Goal: Information Seeking & Learning: Learn about a topic

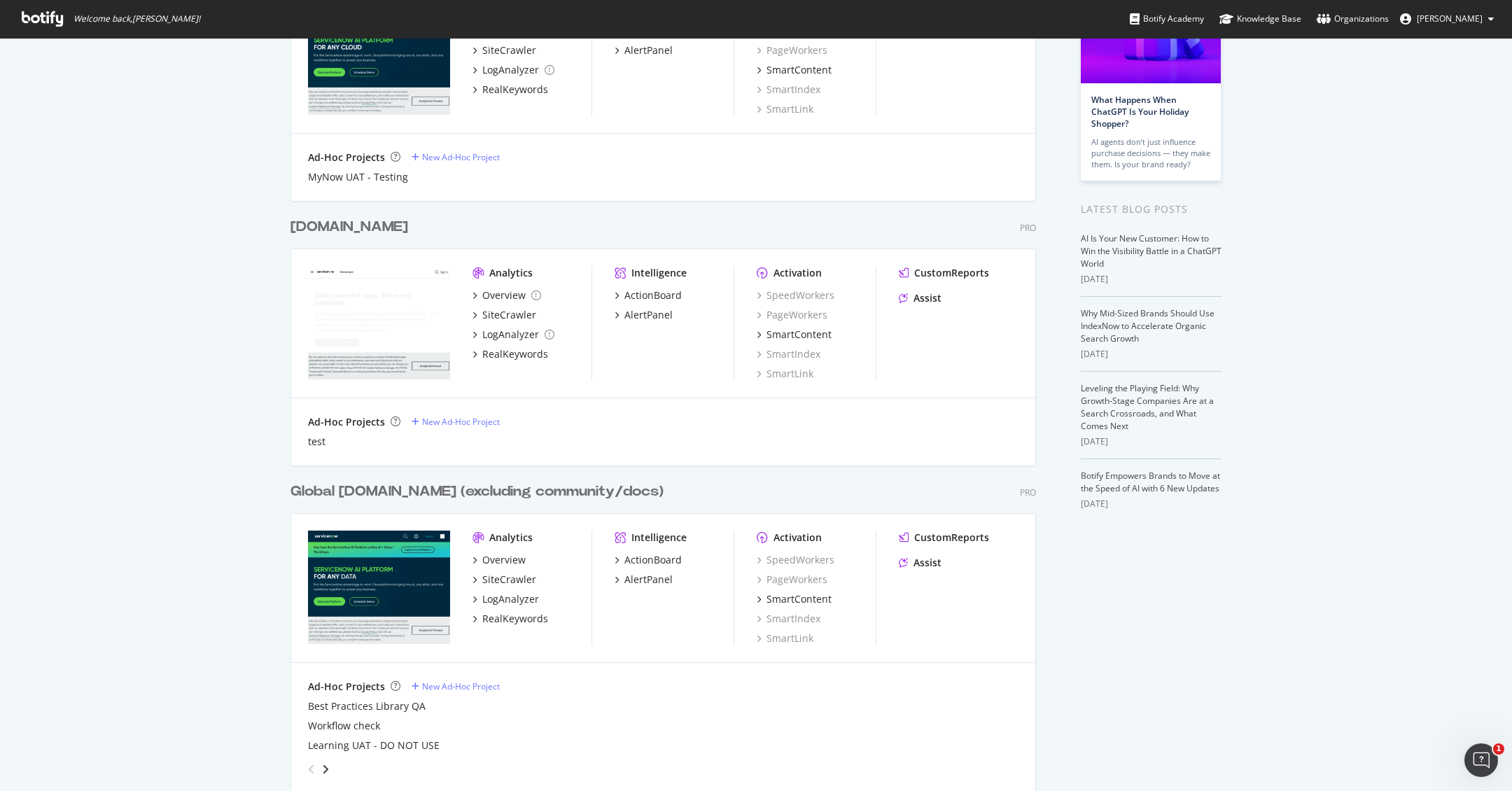
scroll to position [195, 0]
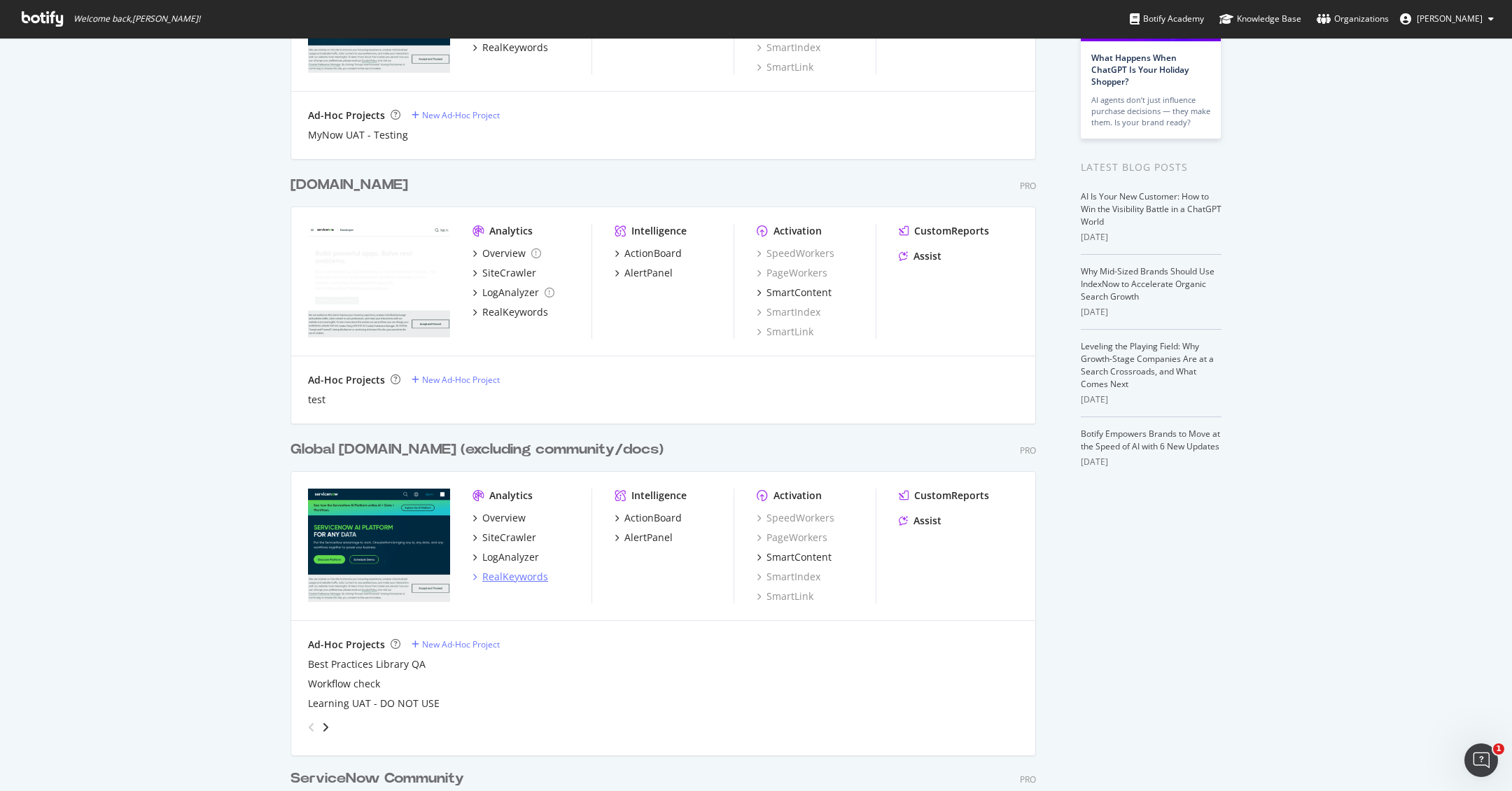
click at [513, 574] on div "RealKeywords" at bounding box center [515, 576] width 66 height 14
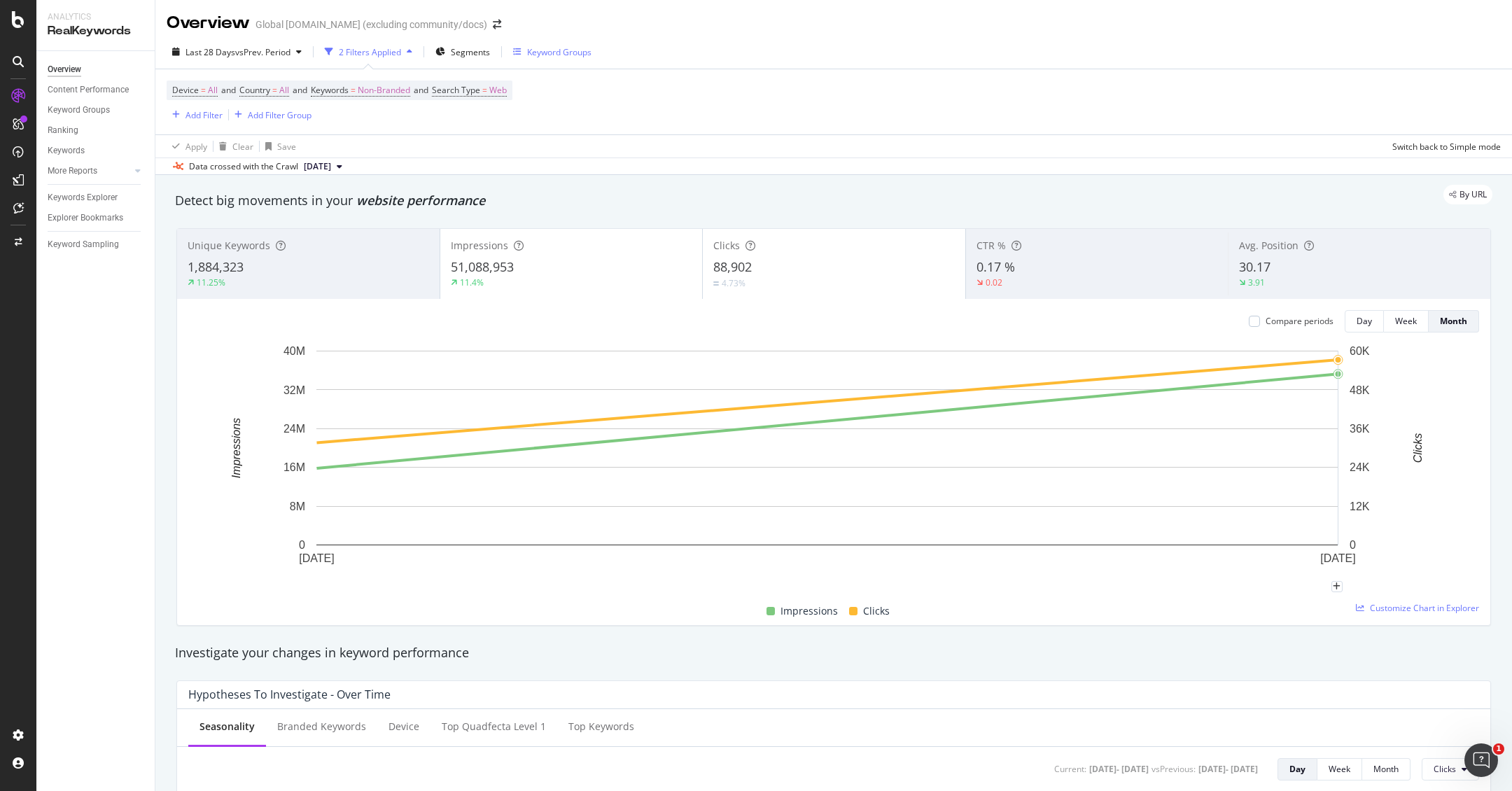
click at [570, 60] on div "Keyword Groups" at bounding box center [552, 51] width 79 height 21
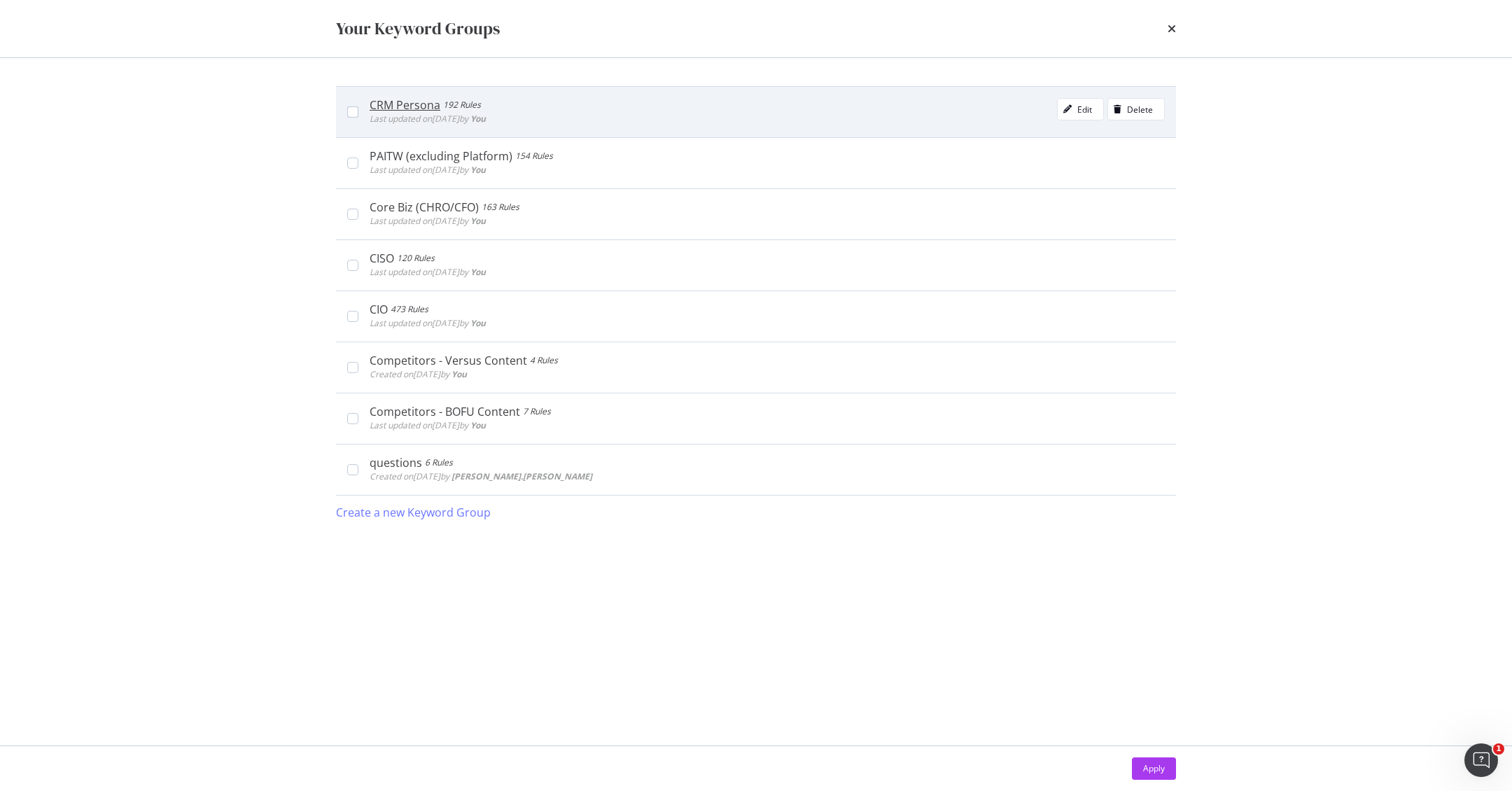
click at [355, 118] on div "CRM Persona 192 Rules Last updated on [DATE] by You Edit Delete" at bounding box center [756, 111] width 840 height 51
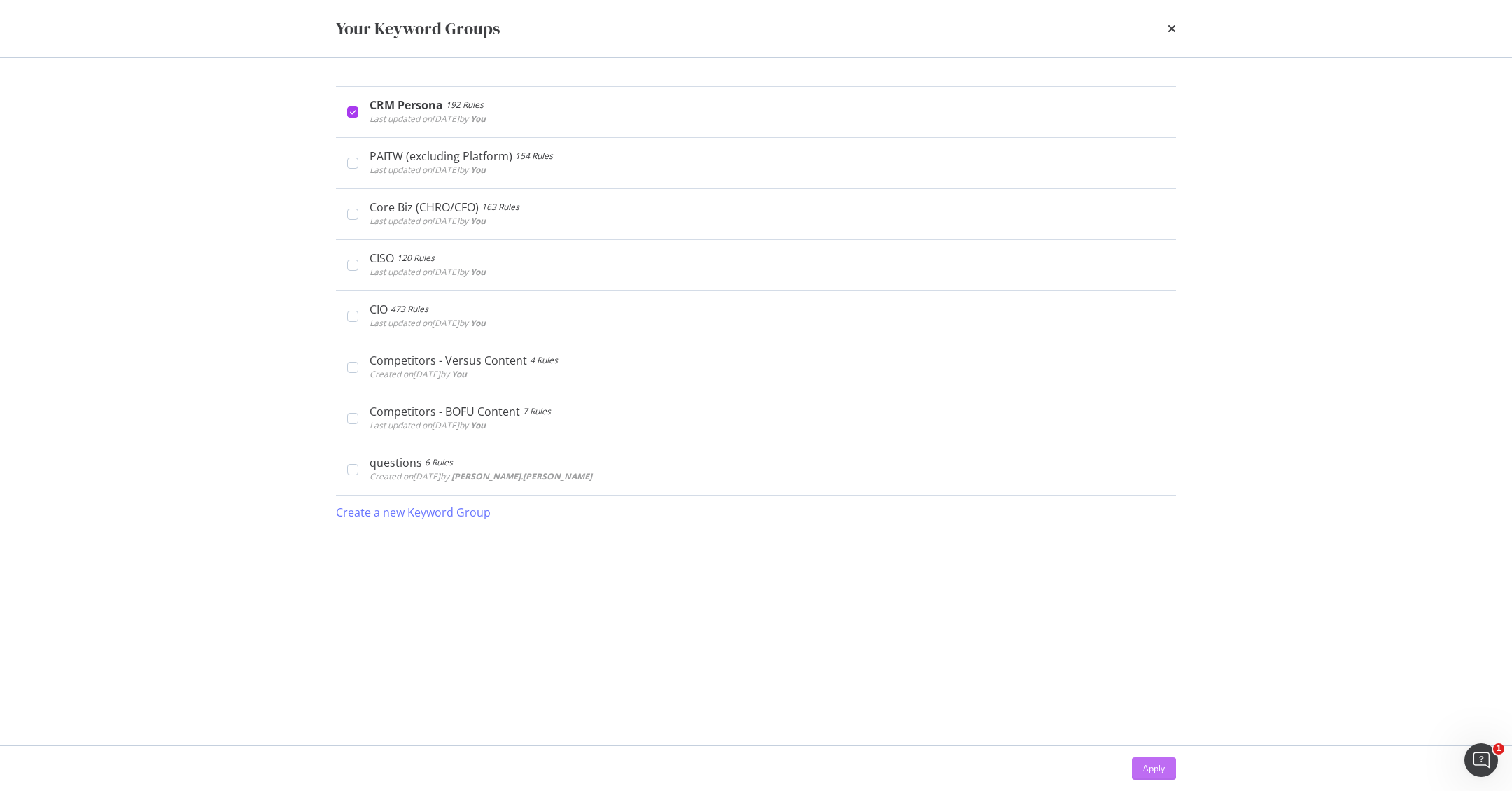
click at [1151, 770] on div "Apply" at bounding box center [1154, 768] width 22 height 12
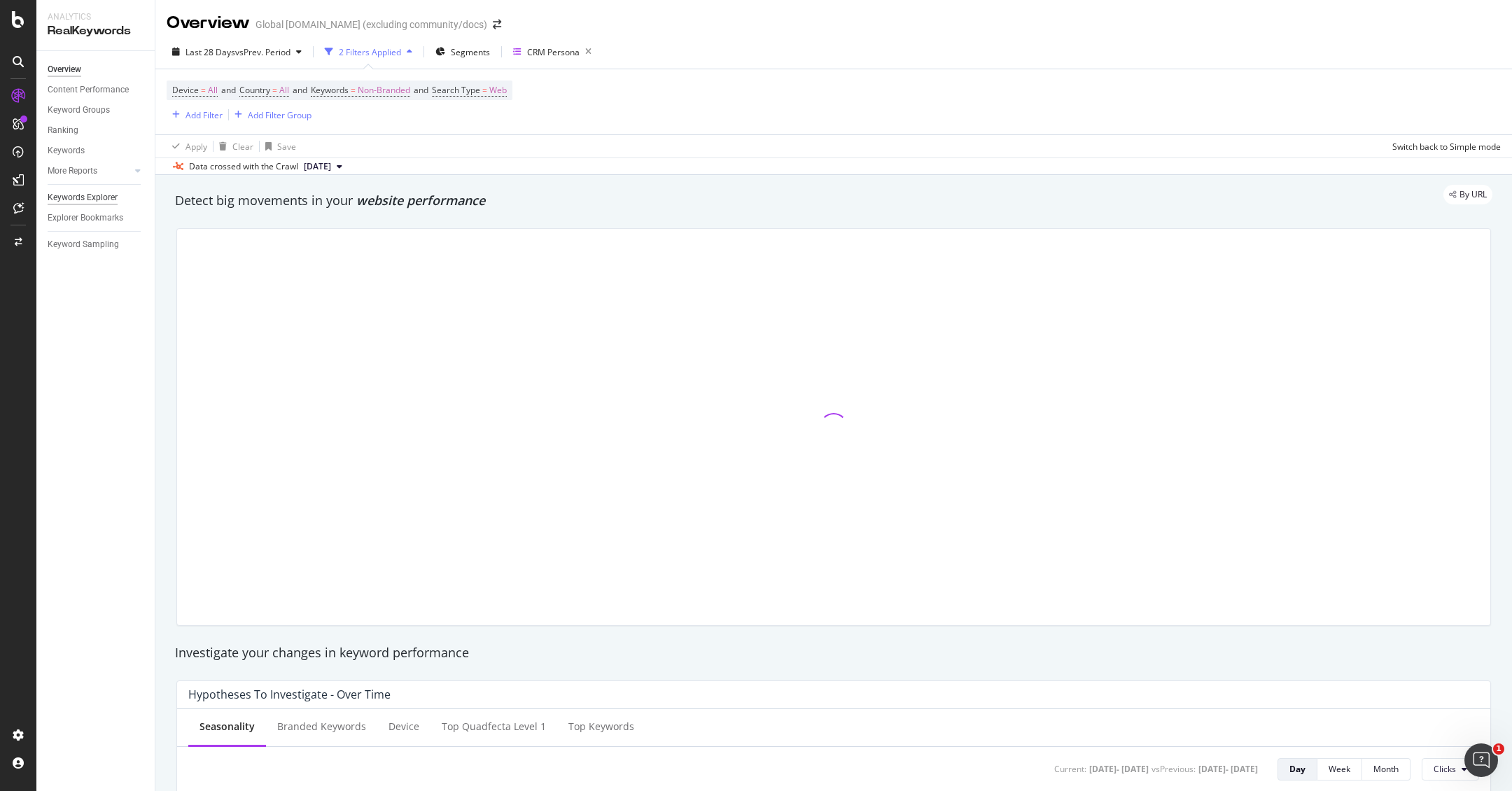
click at [87, 202] on div "Keywords Explorer" at bounding box center [83, 198] width 70 height 15
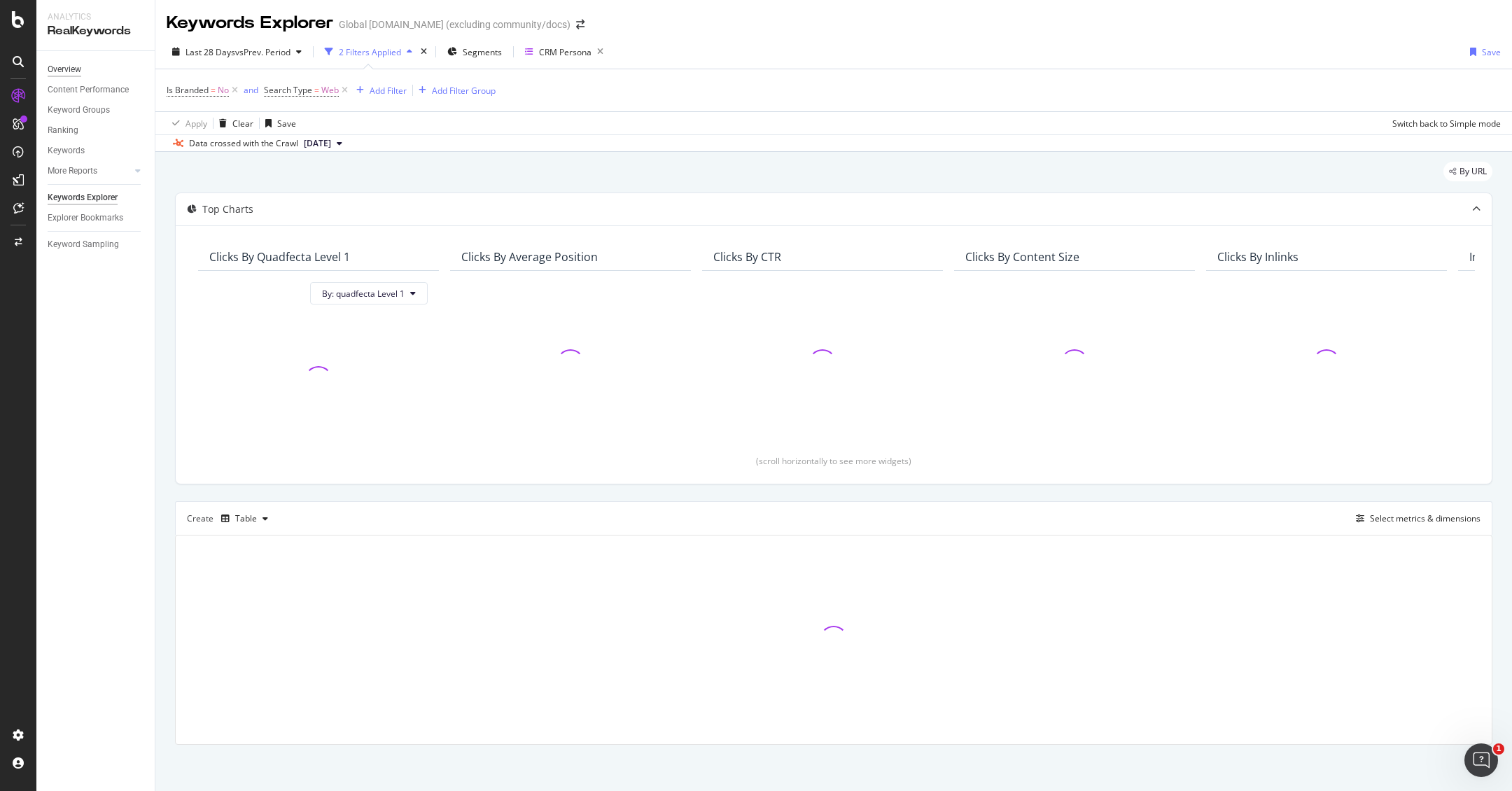
click at [75, 71] on div "Overview" at bounding box center [64, 69] width 33 height 15
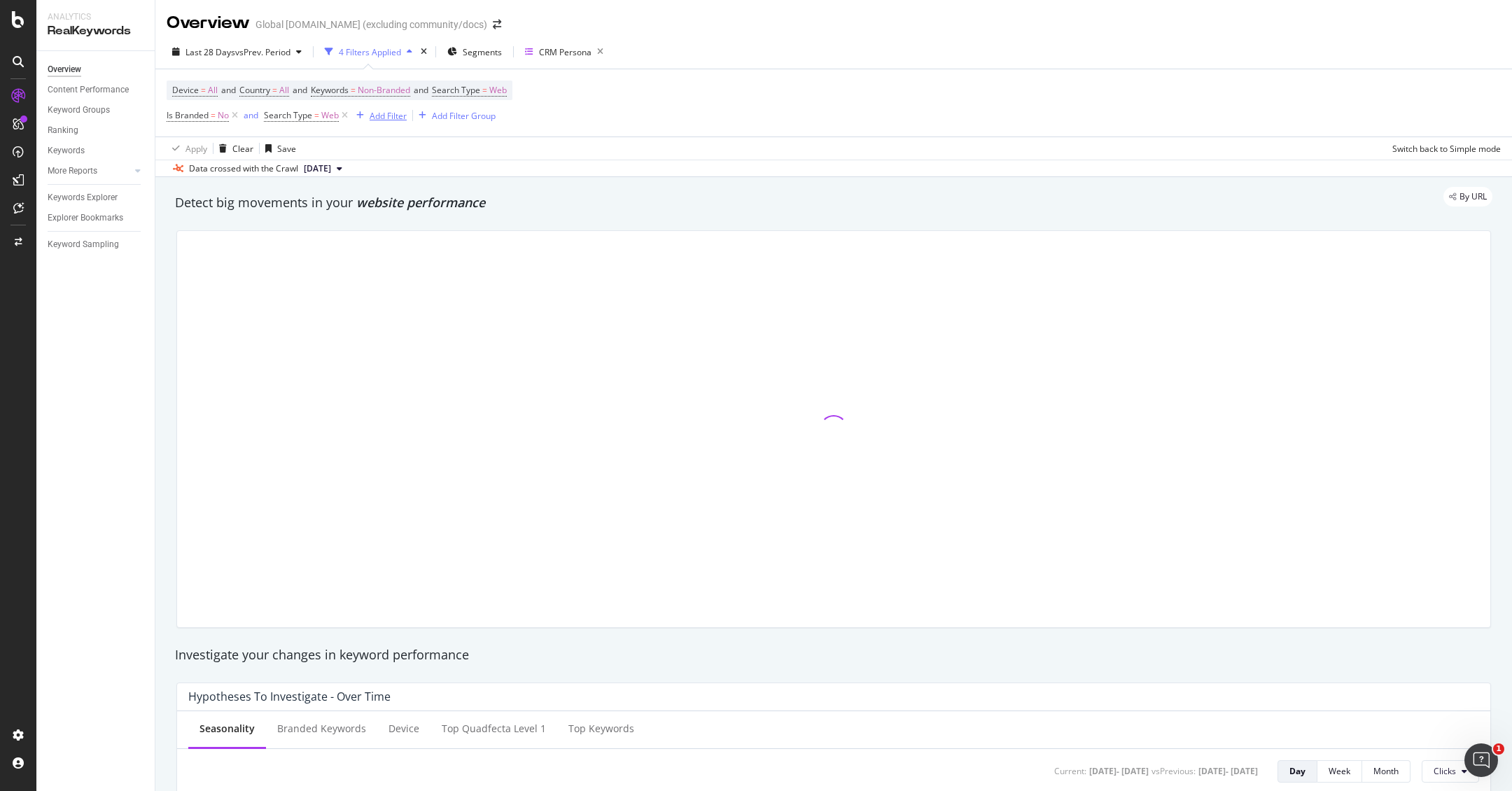
click at [389, 115] on div "Add Filter" at bounding box center [388, 115] width 37 height 12
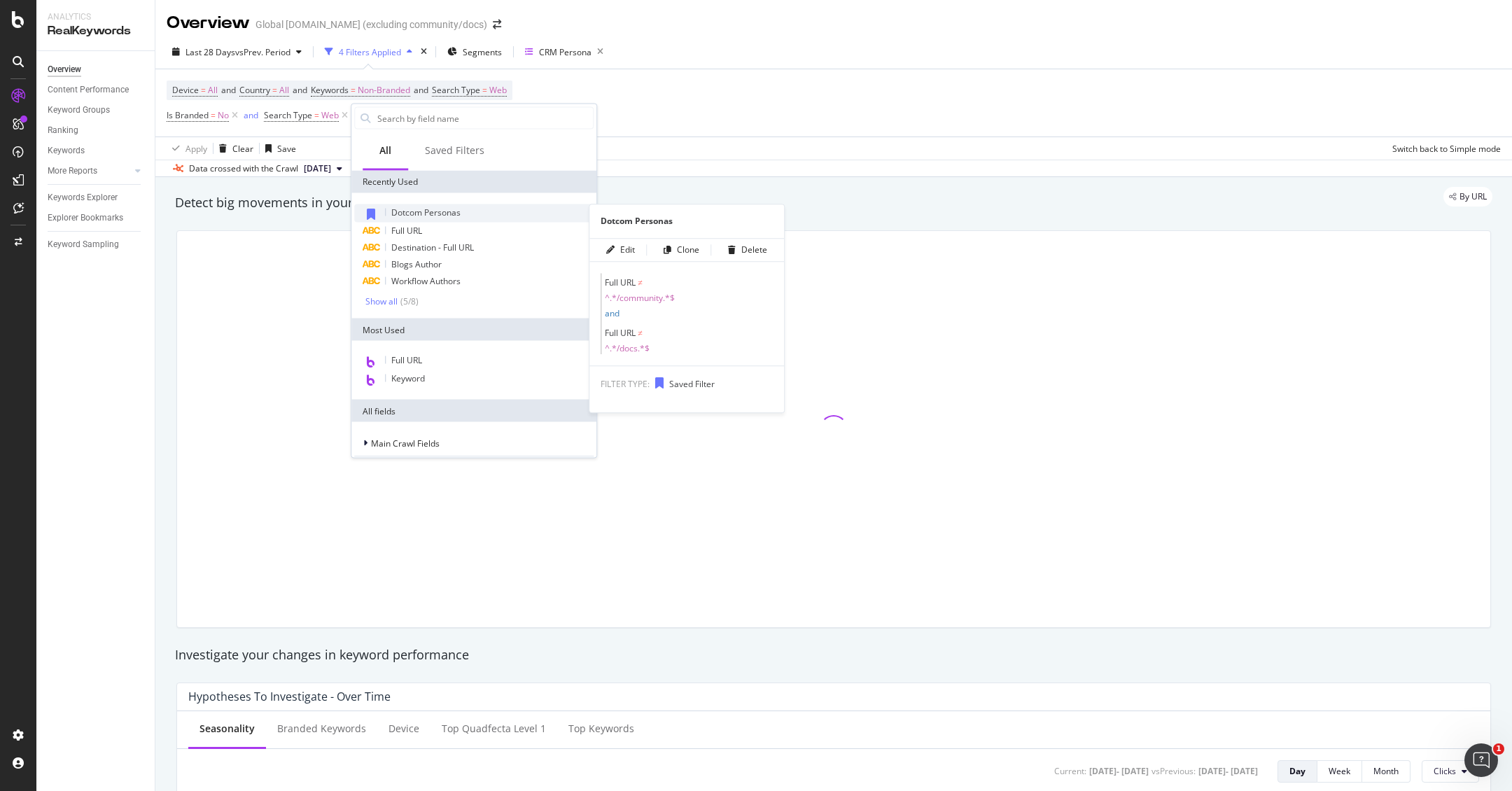
click at [439, 210] on span "Dotcom Personas" at bounding box center [426, 212] width 69 height 12
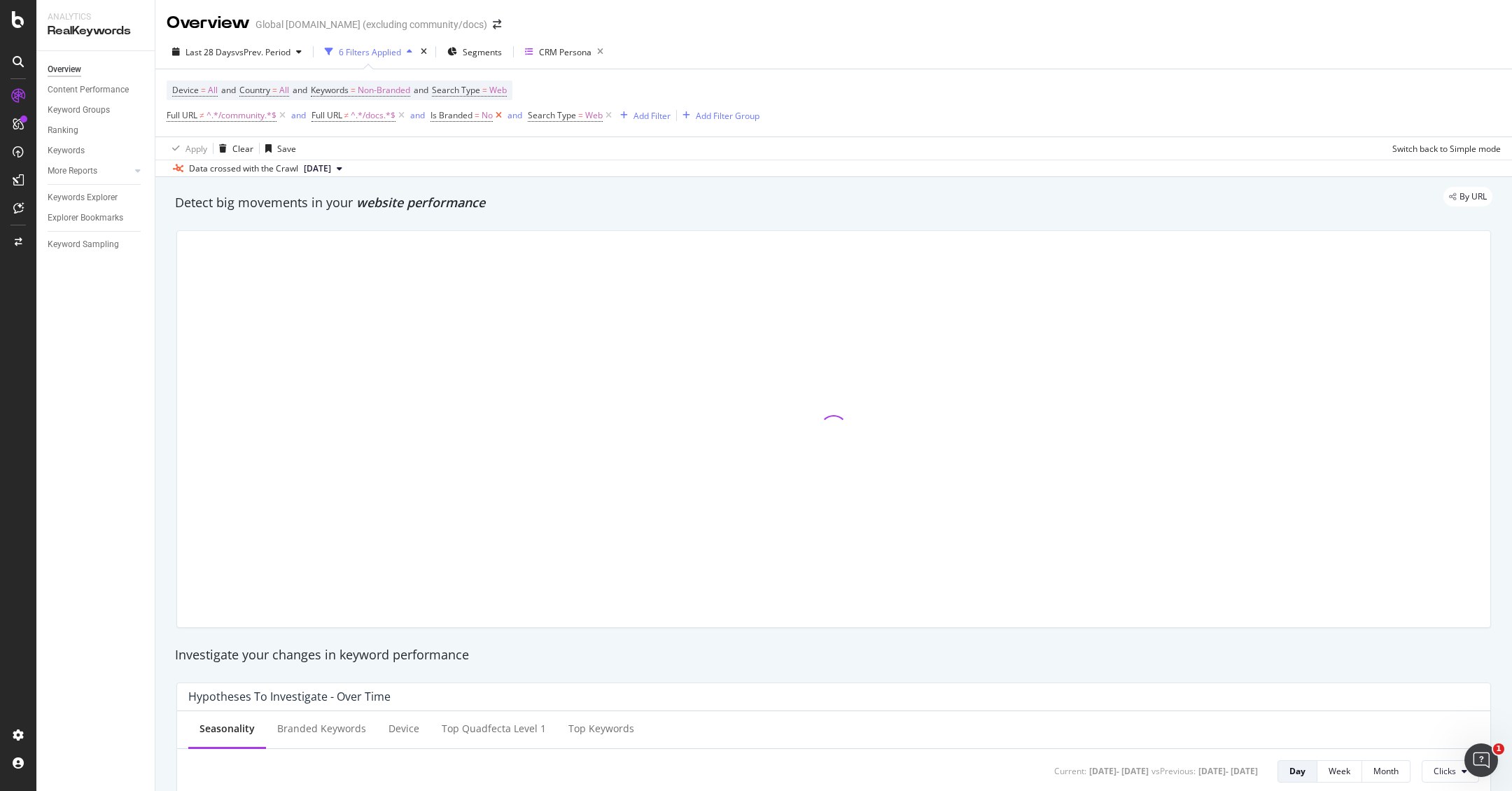
click at [504, 117] on icon at bounding box center [498, 115] width 12 height 14
click at [92, 91] on div "Content Performance" at bounding box center [88, 90] width 81 height 15
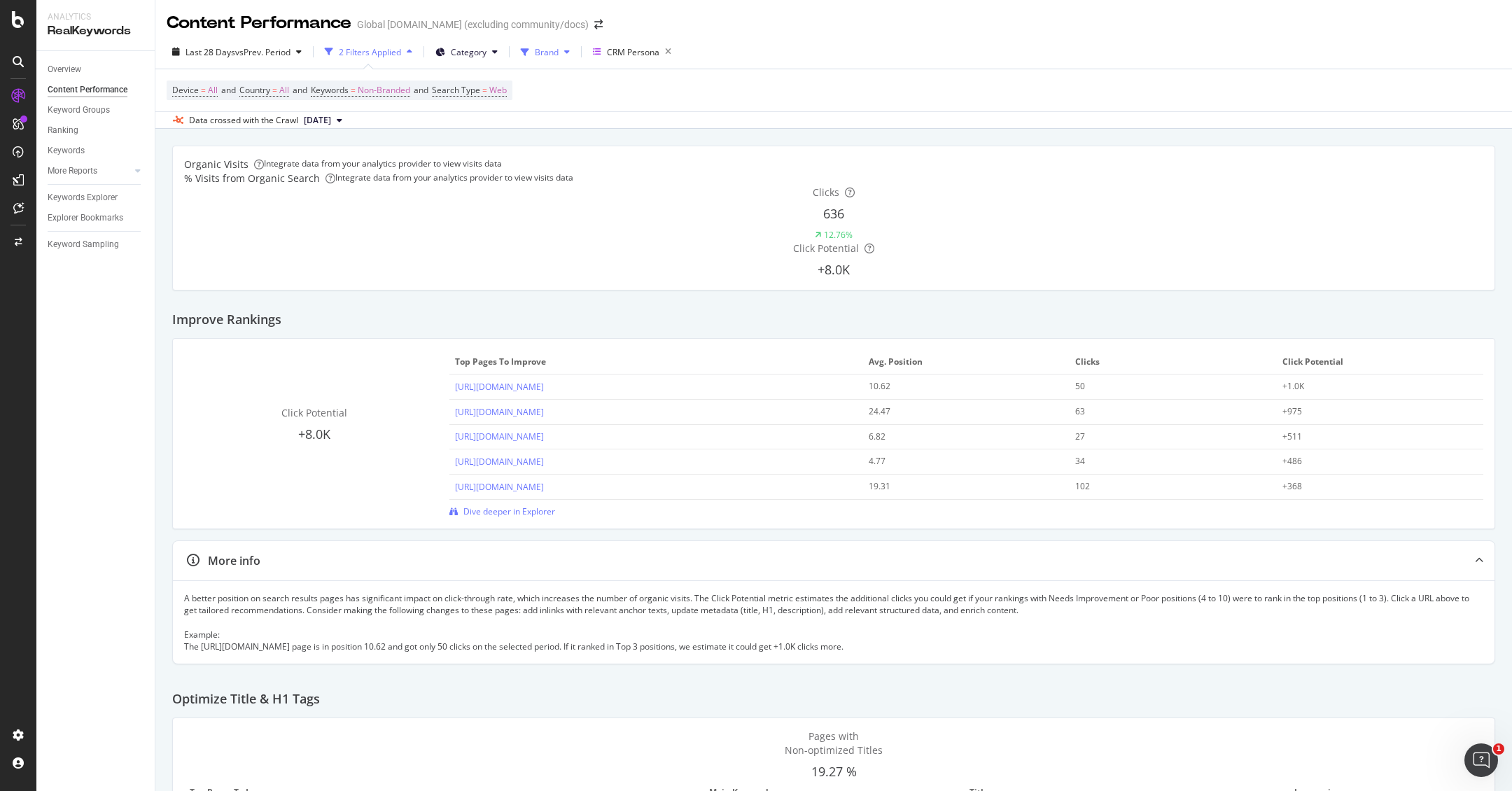
click at [536, 48] on span "Brand" at bounding box center [546, 52] width 23 height 12
click at [376, 48] on div "2 Filters Applied" at bounding box center [370, 52] width 62 height 12
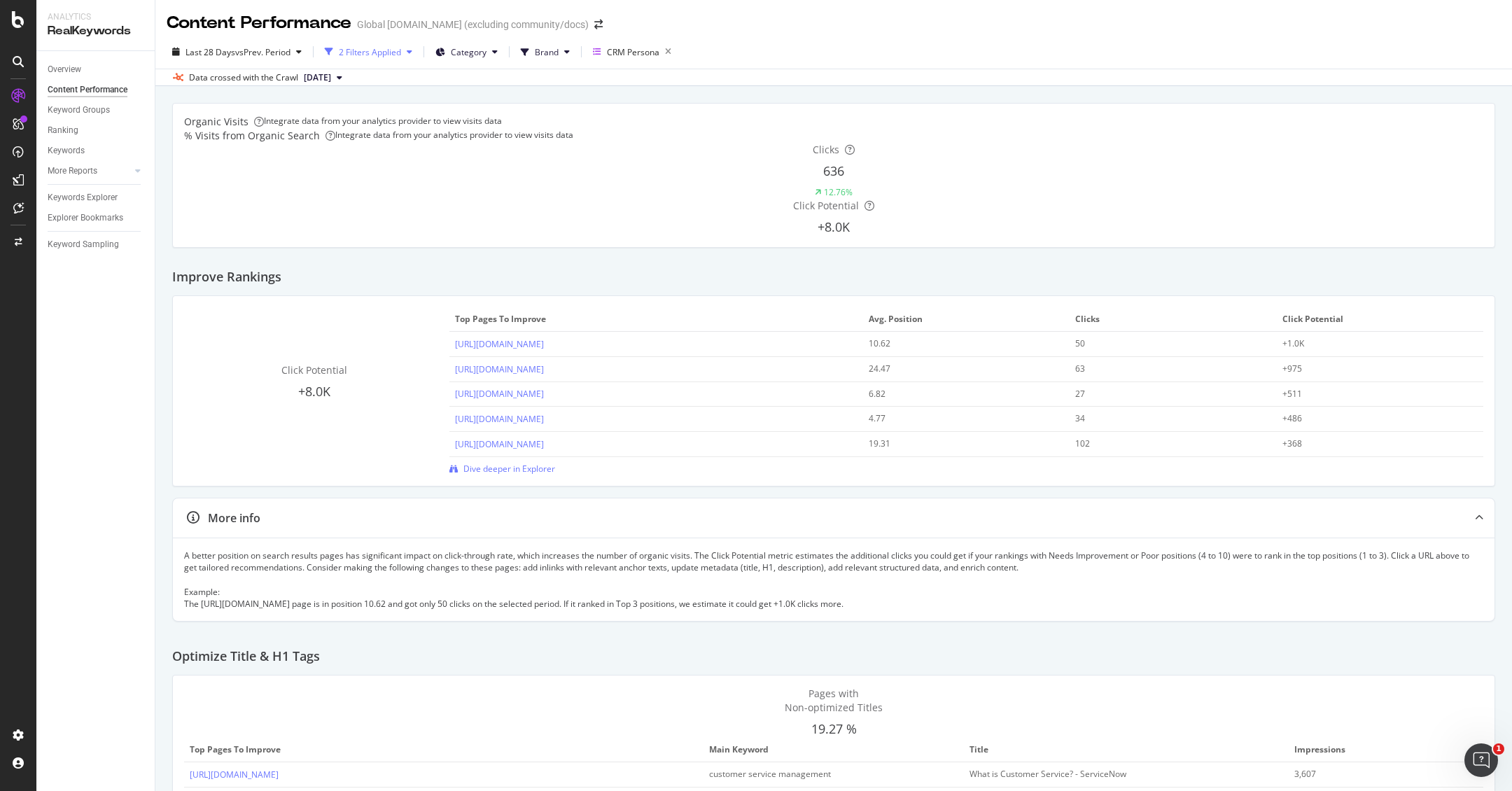
click at [388, 54] on div "2 Filters Applied" at bounding box center [370, 52] width 62 height 12
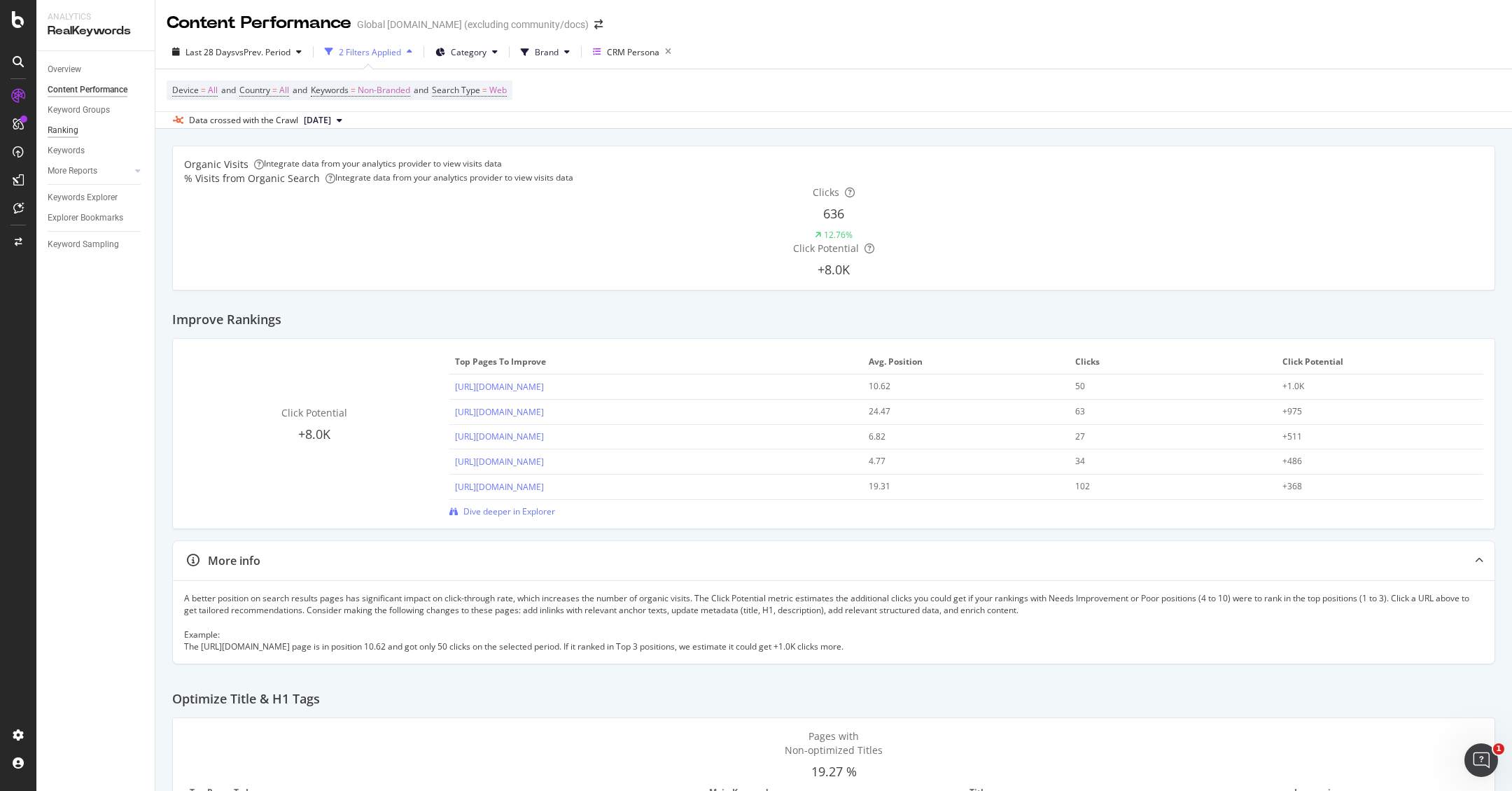
click at [74, 133] on div "Ranking" at bounding box center [63, 130] width 31 height 15
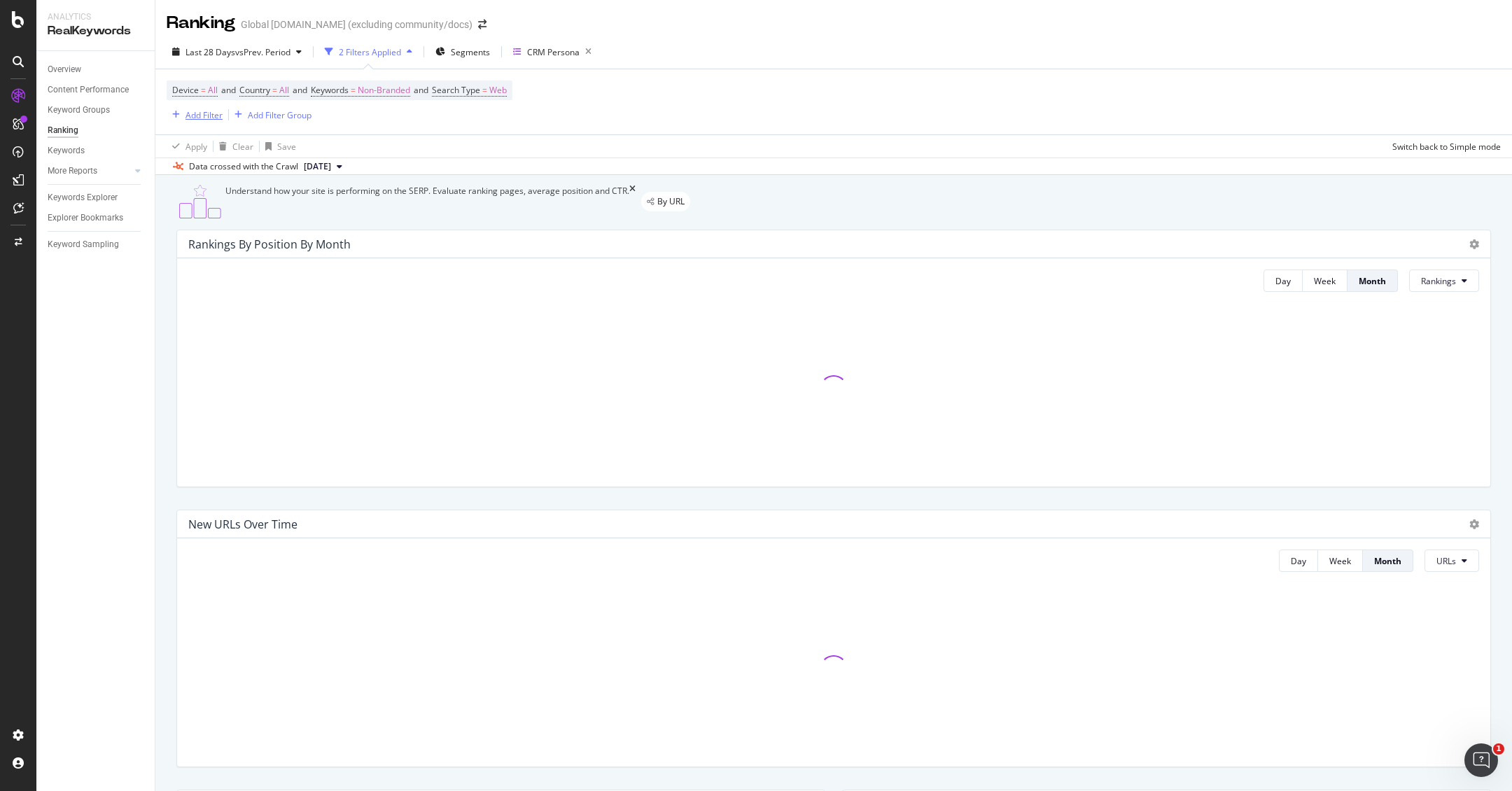
click at [192, 112] on div "Add Filter" at bounding box center [204, 115] width 37 height 12
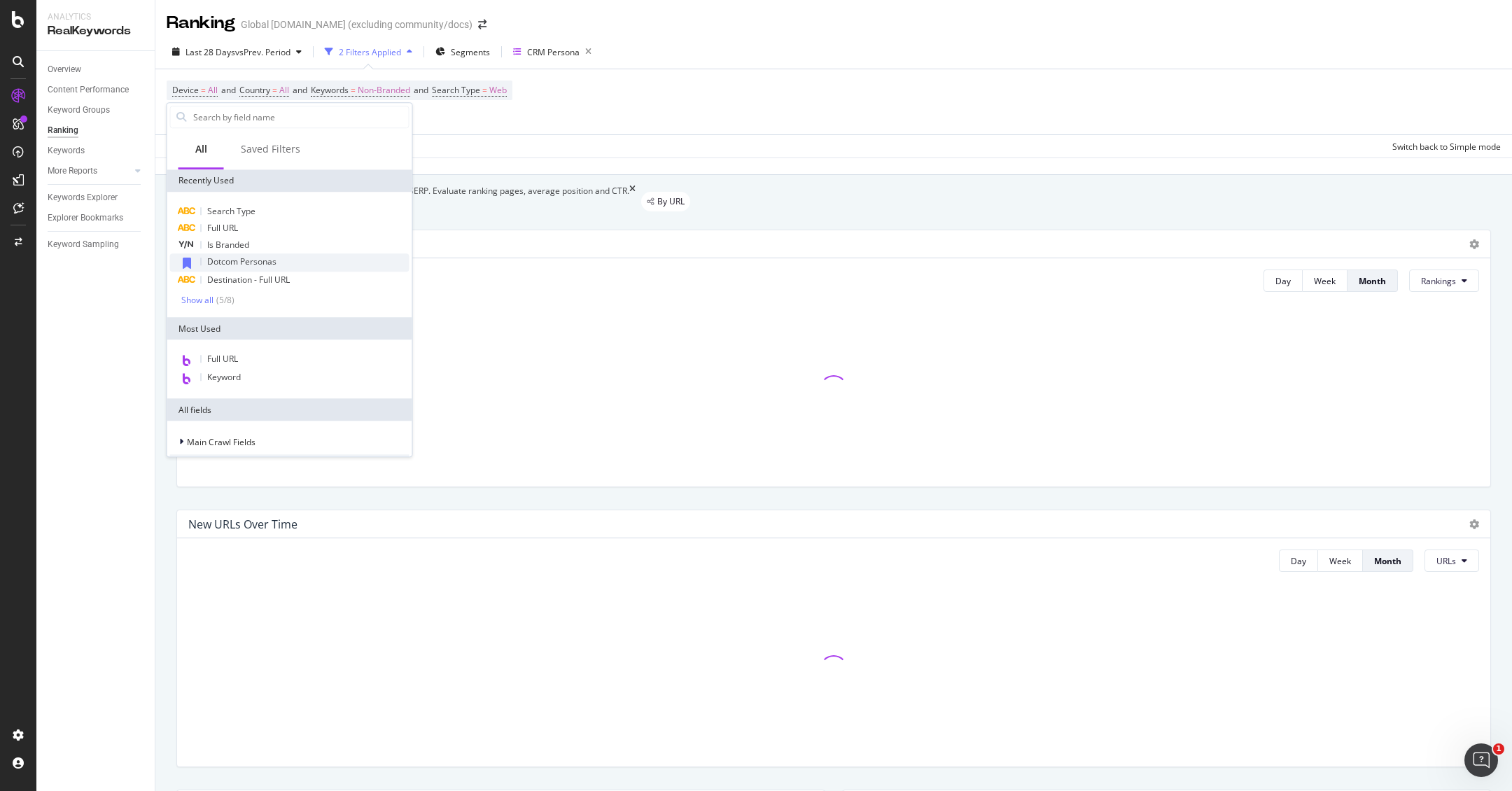
click at [240, 258] on span "Dotcom Personas" at bounding box center [242, 261] width 69 height 12
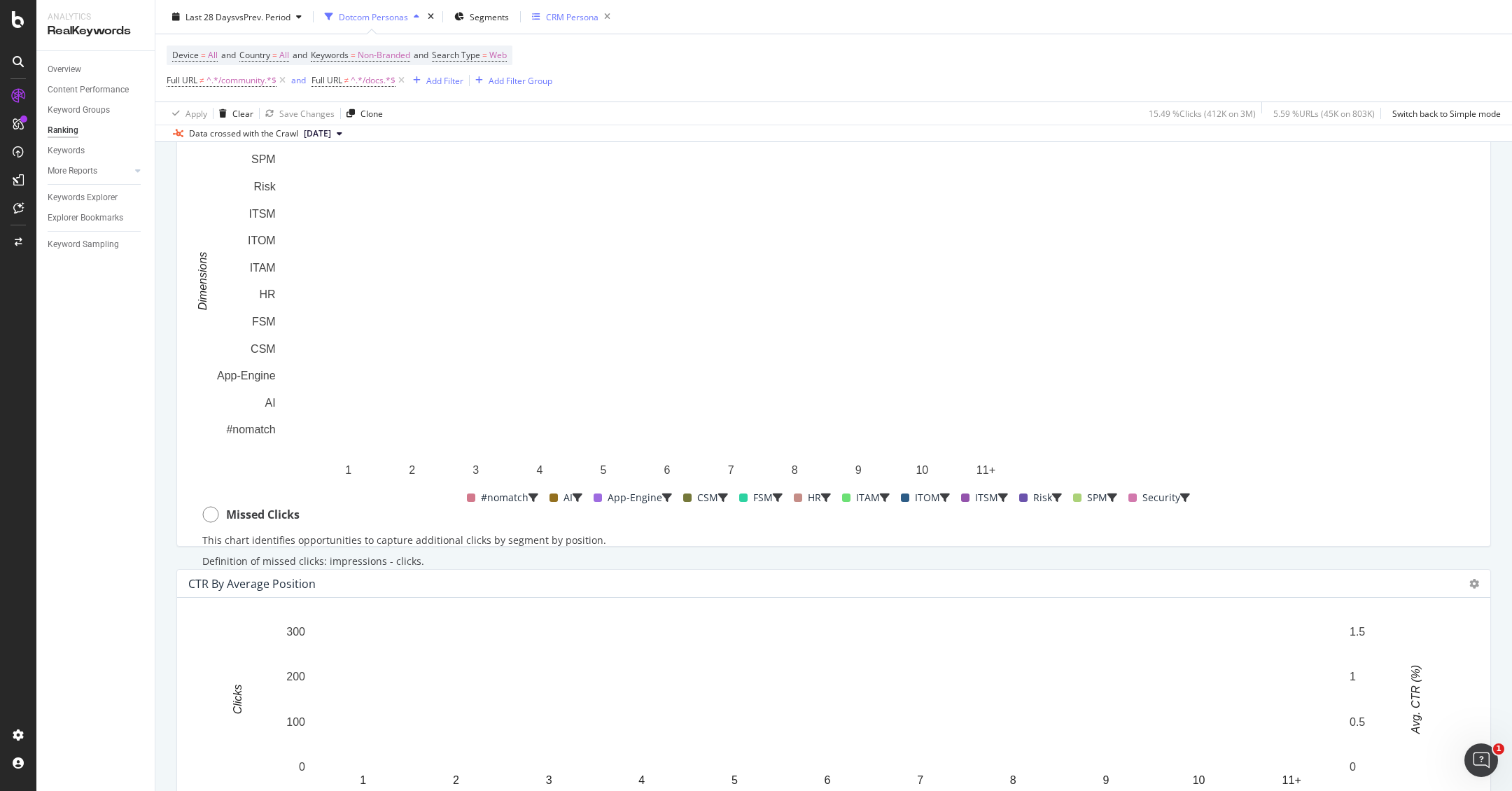
scroll to position [1071, 0]
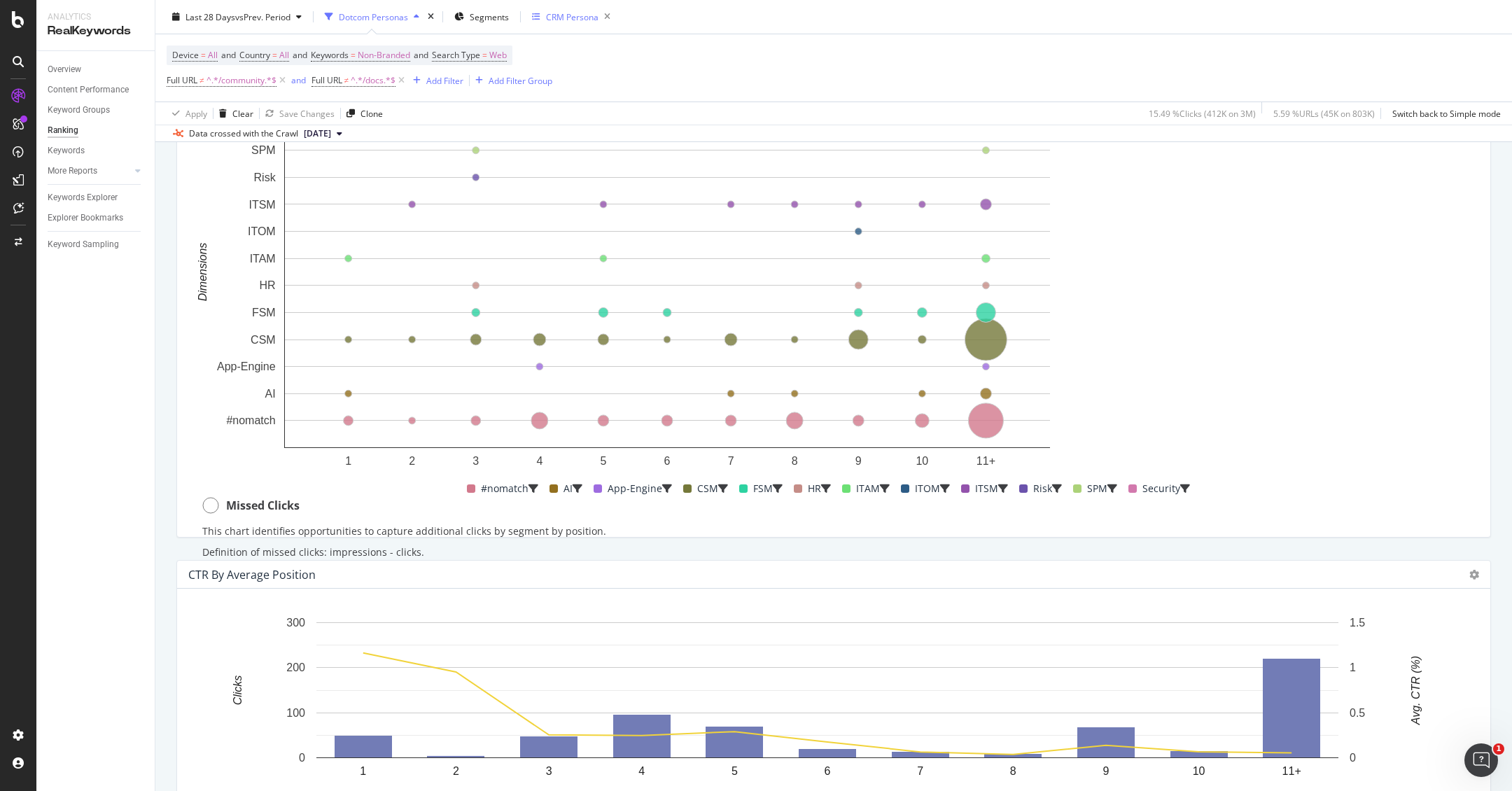
click at [549, 19] on div "CRM Persona" at bounding box center [572, 17] width 53 height 12
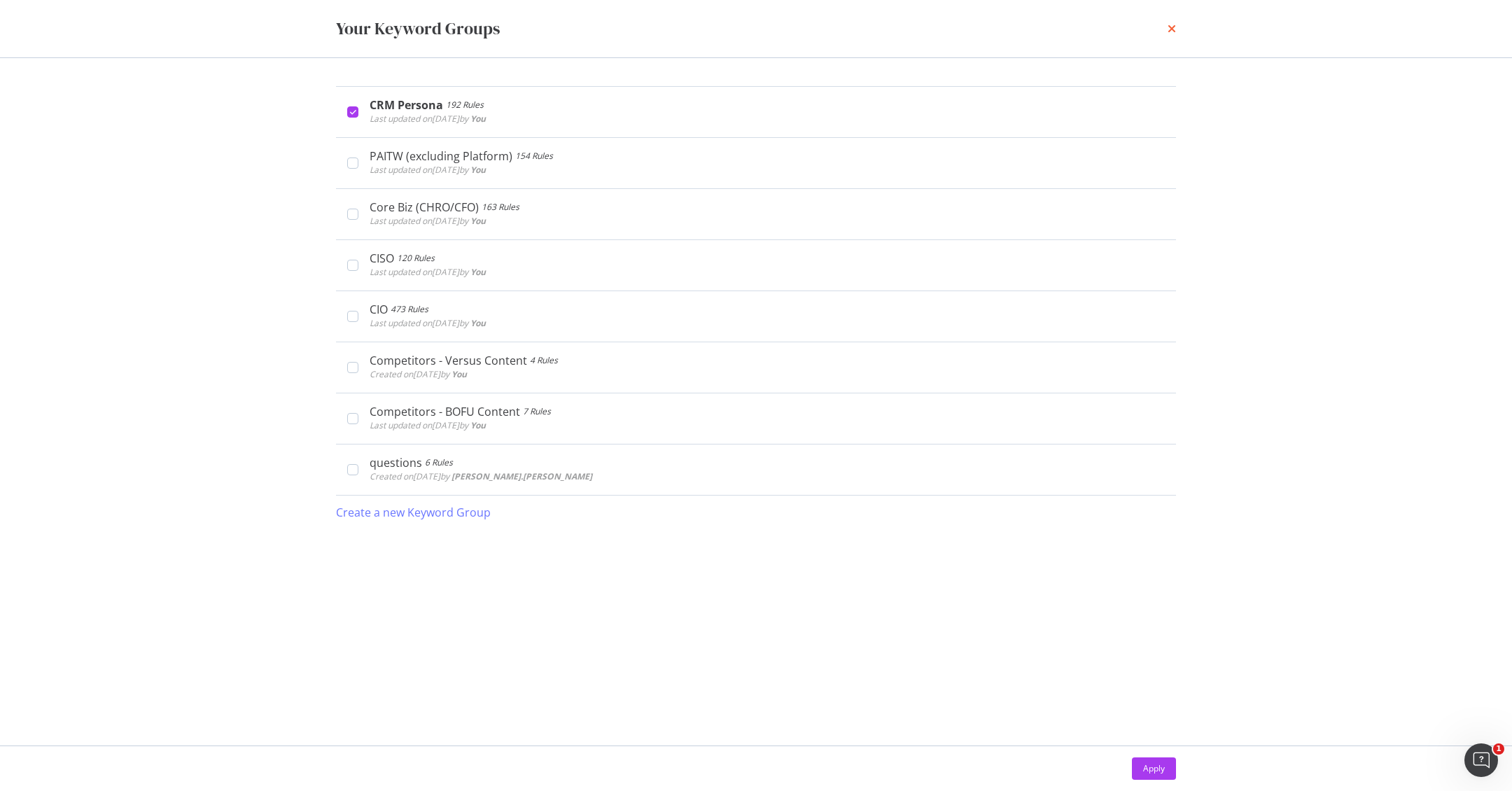
click at [1173, 32] on icon "times" at bounding box center [1172, 28] width 8 height 11
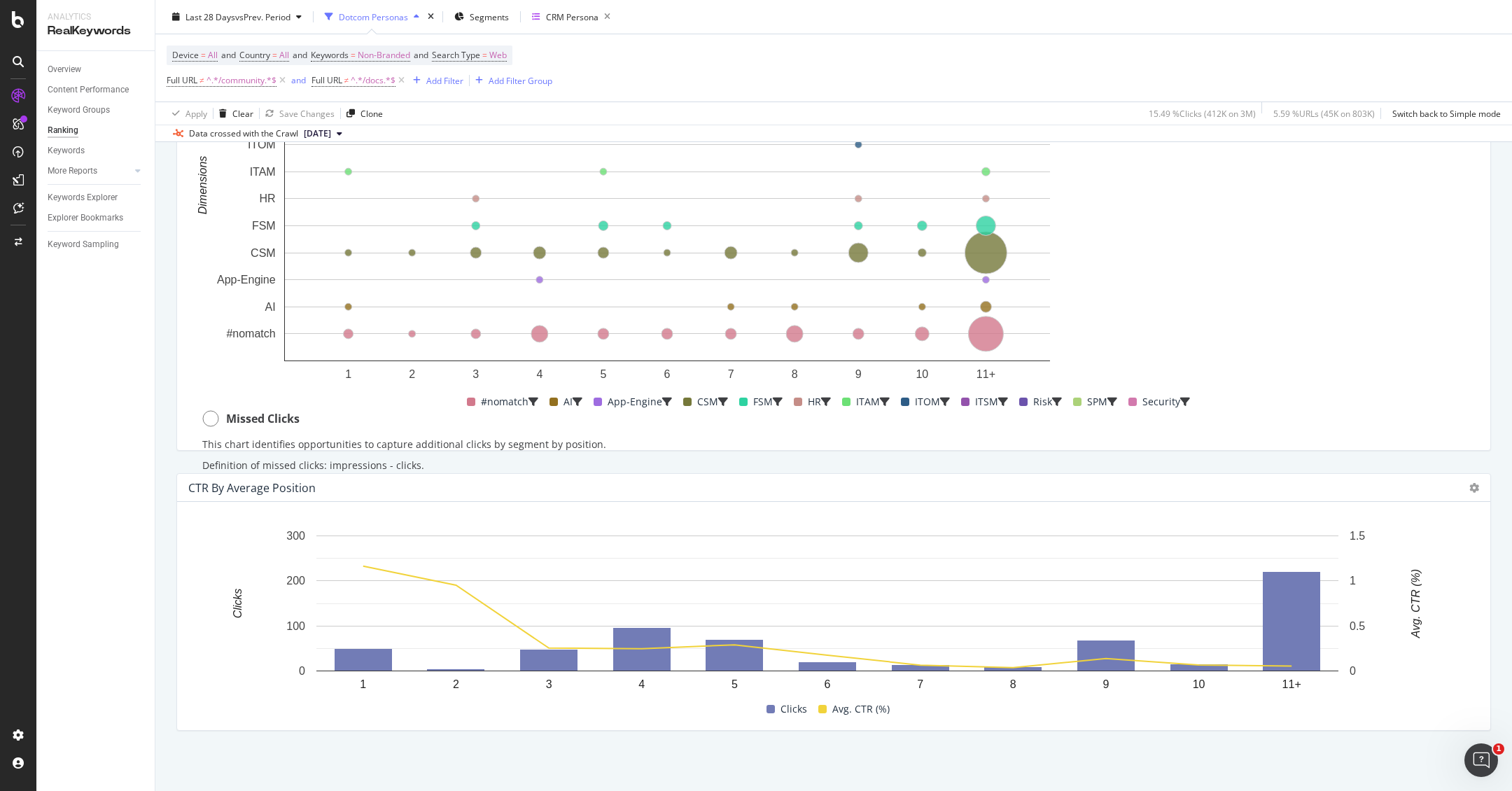
scroll to position [1170, 0]
click at [1469, 487] on icon at bounding box center [1474, 487] width 10 height 10
click at [1378, 472] on span "Table" at bounding box center [1392, 473] width 105 height 13
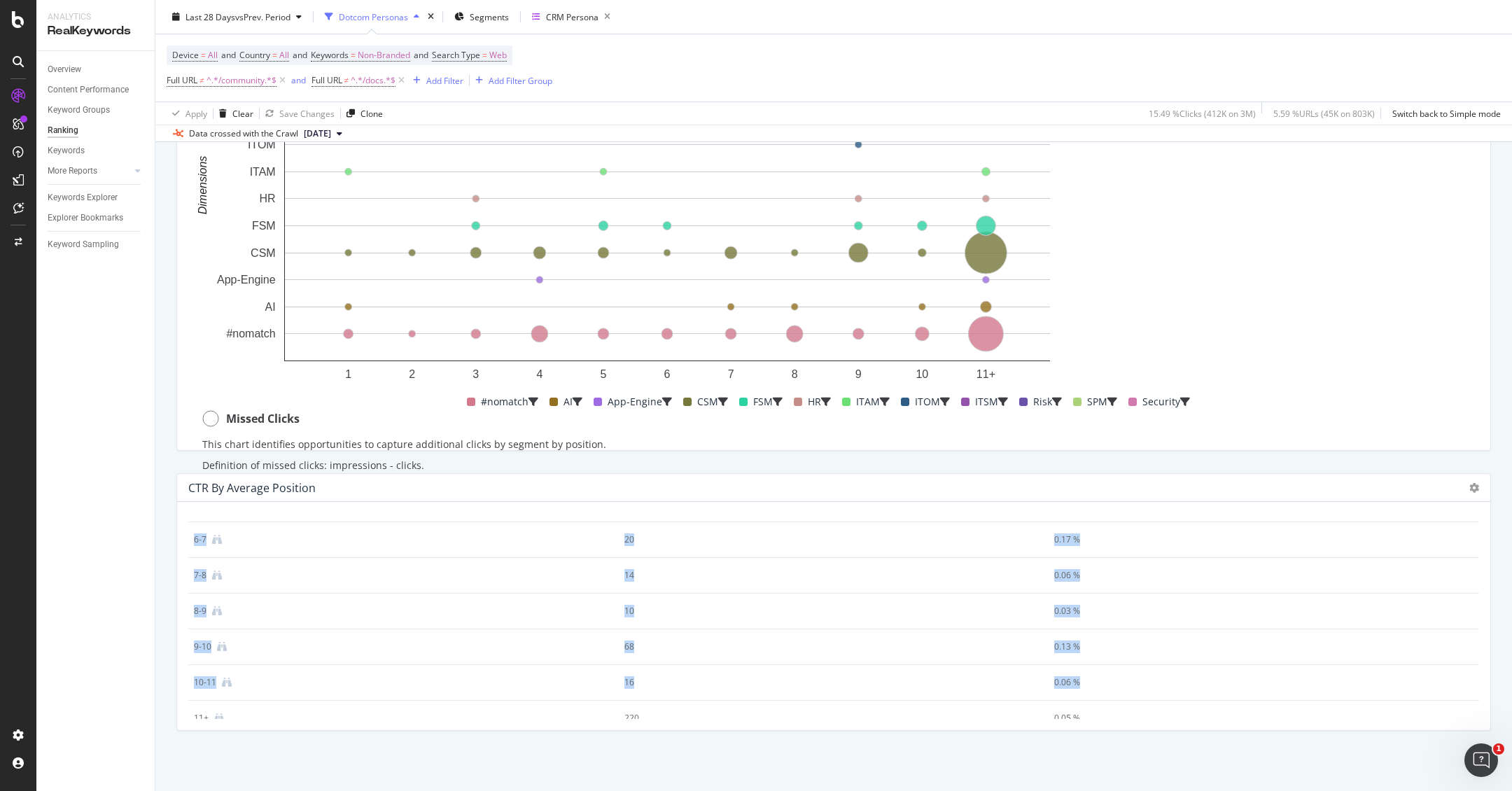
scroll to position [225, 0]
drag, startPoint x: 1037, startPoint y: 565, endPoint x: 1080, endPoint y: 666, distance: 109.8
click at [1080, 666] on tbody "1-2 49 1.16 % 2-3 5 0.95 % 3-4 48 0.25 % 4-5 97 0.24 % 5-6 70 0.29 % 6-7 20 0.1…" at bounding box center [833, 522] width 1290 height 392
click at [1080, 666] on div "0.06 %" at bounding box center [1242, 664] width 377 height 13
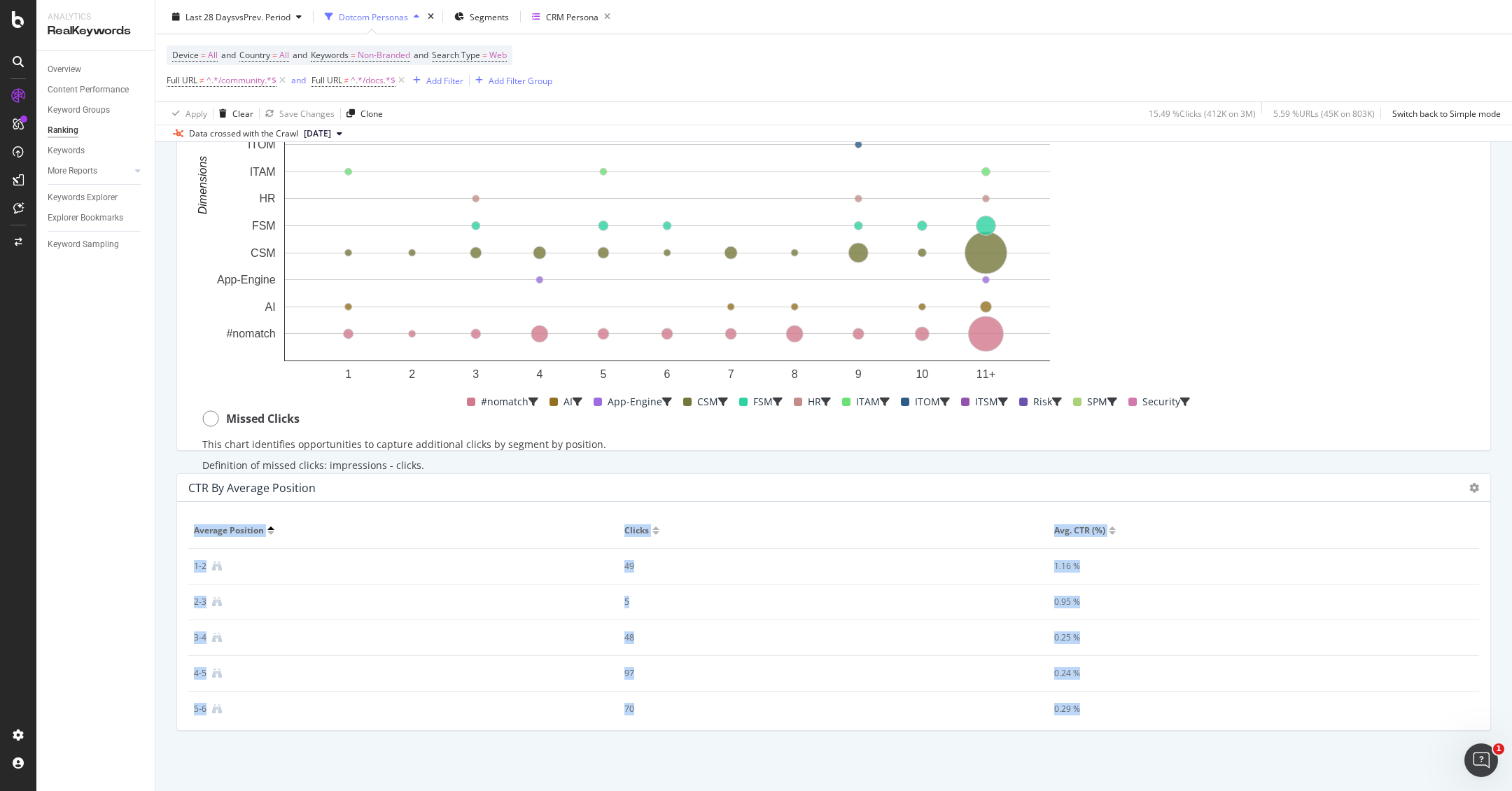
drag, startPoint x: 1066, startPoint y: 664, endPoint x: 196, endPoint y: 524, distance: 881.2
click at [196, 524] on table "Average position Clicks Avg. CTR (%) 1-2 49 1.16 % 2-3 5 0.95 % 3-4 48 0.25 % 4…" at bounding box center [833, 727] width 1290 height 428
copy table "Average position Clicks Avg. CTR (%) 1-2 49 1.16 % 2-3 5 0.95 % 3-4 48 0.25 % 4…"
click at [559, 11] on div "CRM Persona" at bounding box center [572, 17] width 53 height 12
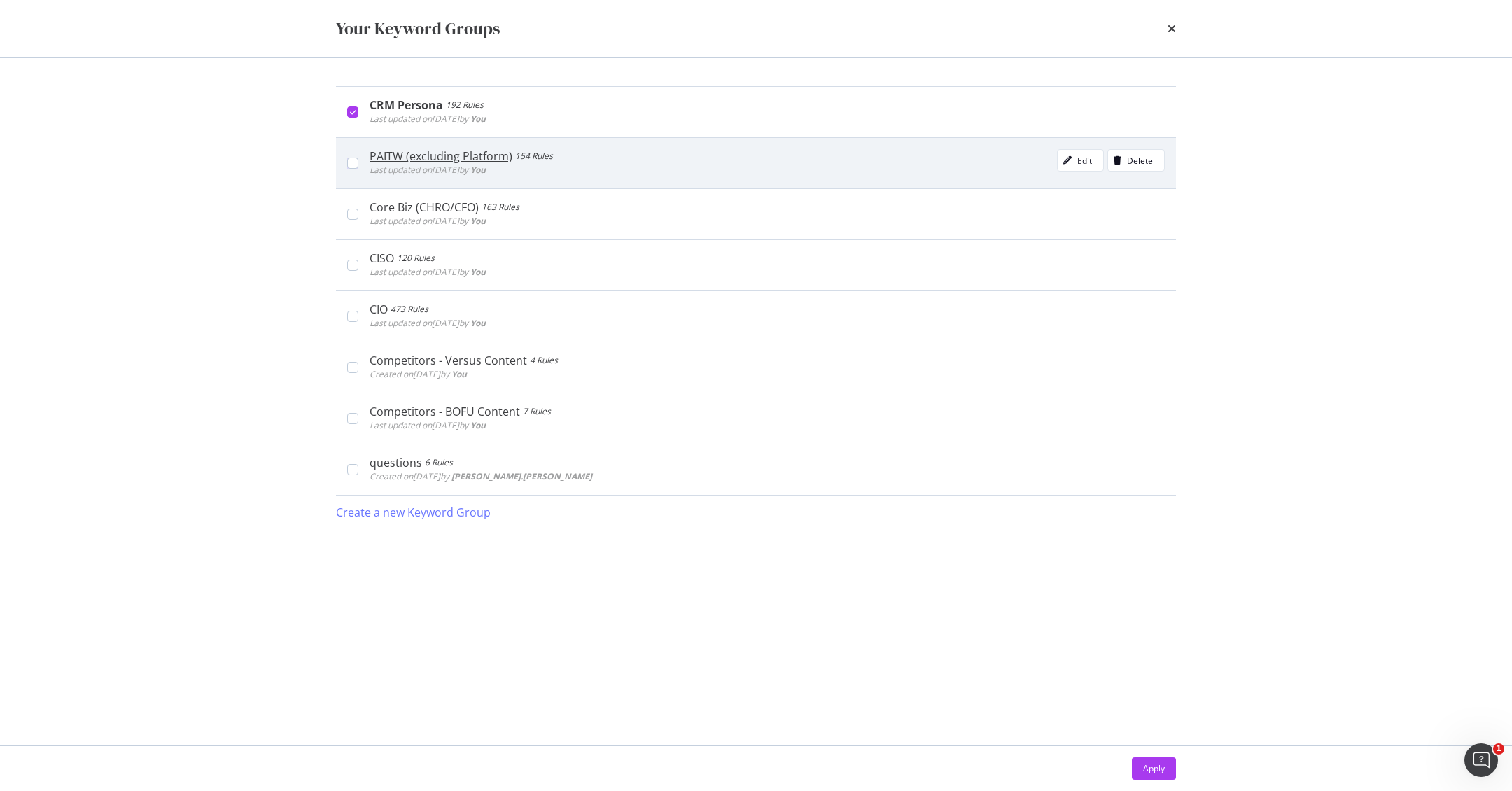
click at [354, 164] on div "modal" at bounding box center [352, 162] width 11 height 11
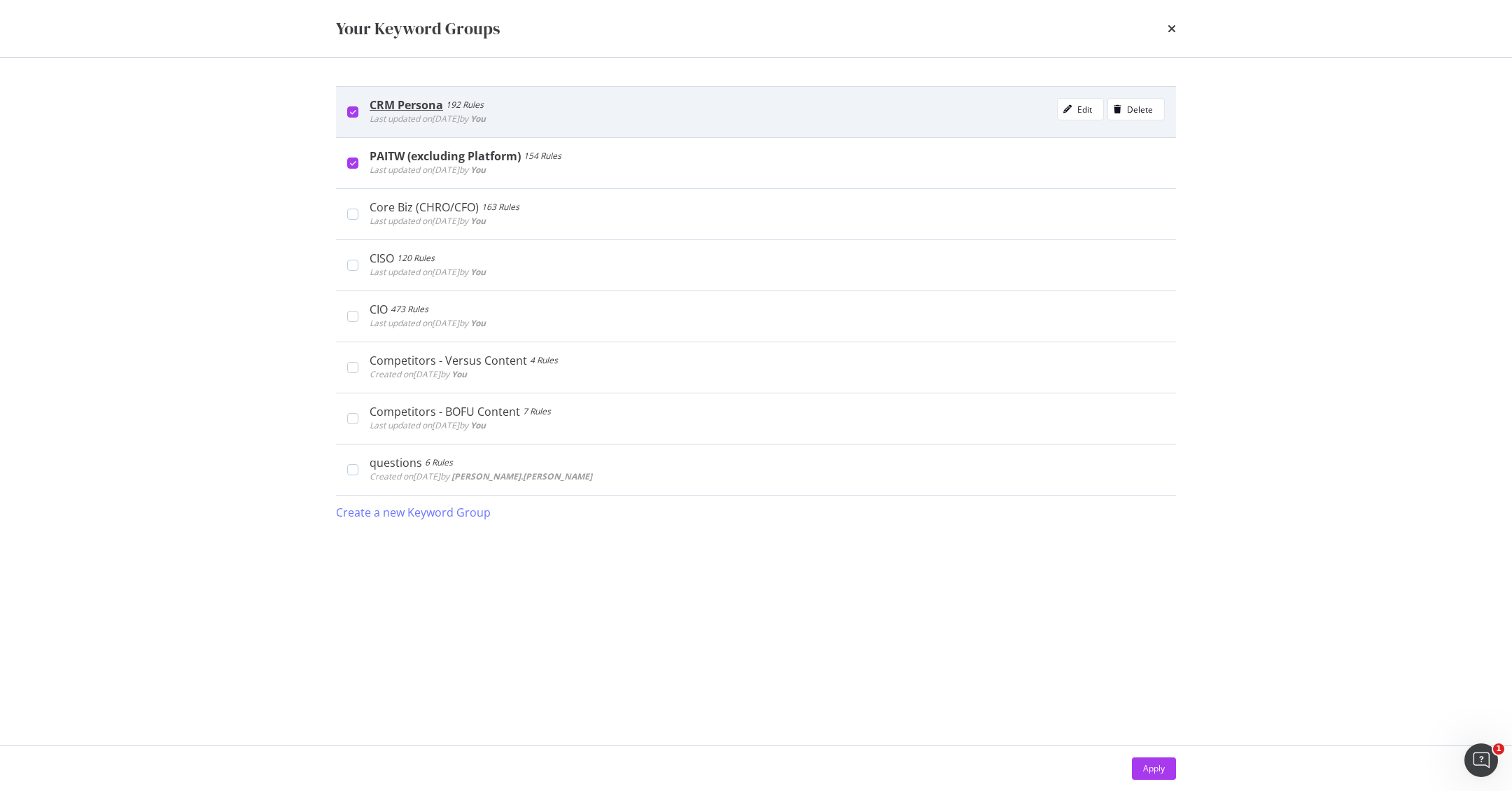
click at [347, 114] on div "modal" at bounding box center [352, 111] width 11 height 11
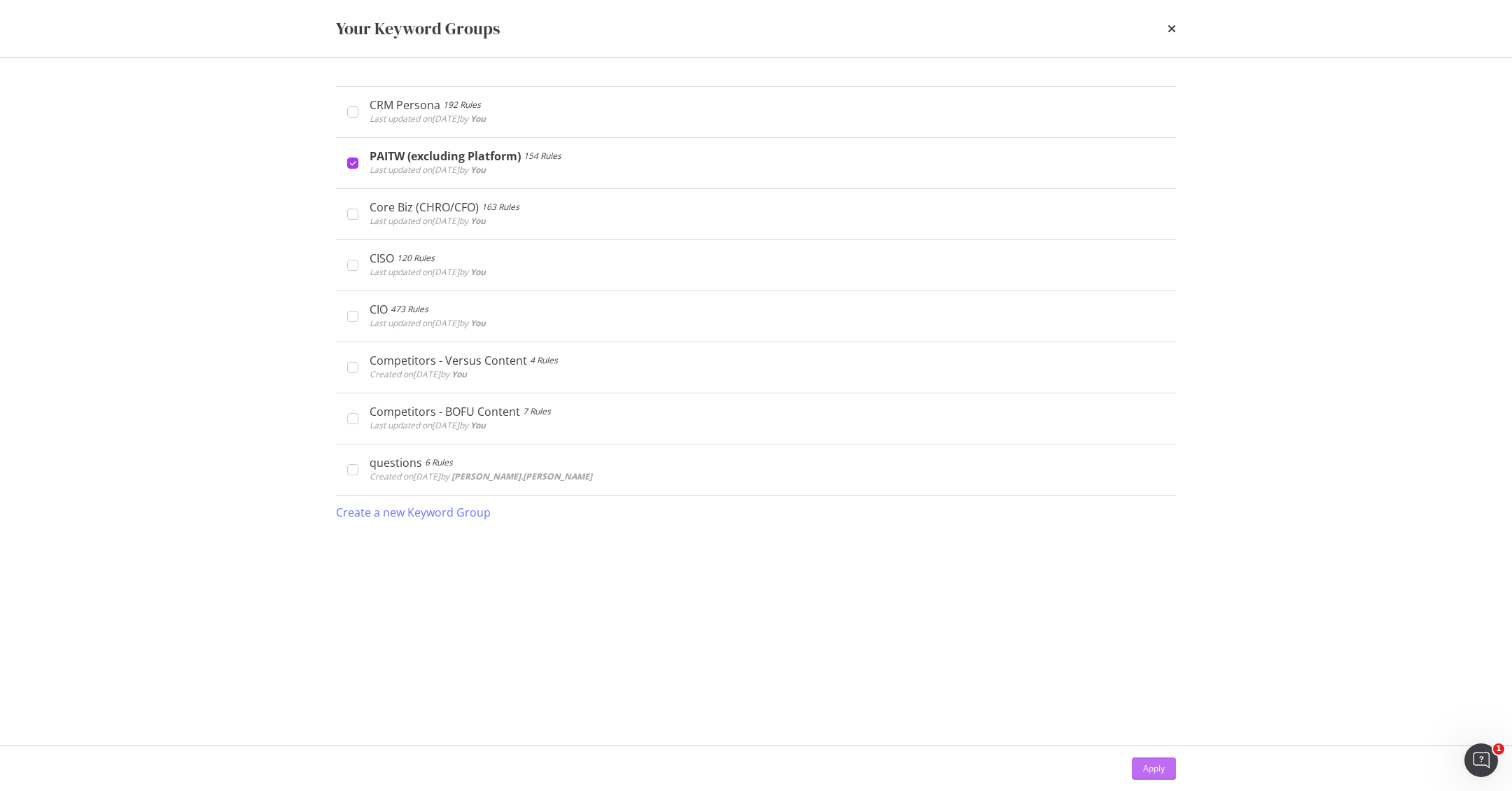
click at [1148, 758] on div "Apply" at bounding box center [1154, 768] width 22 height 21
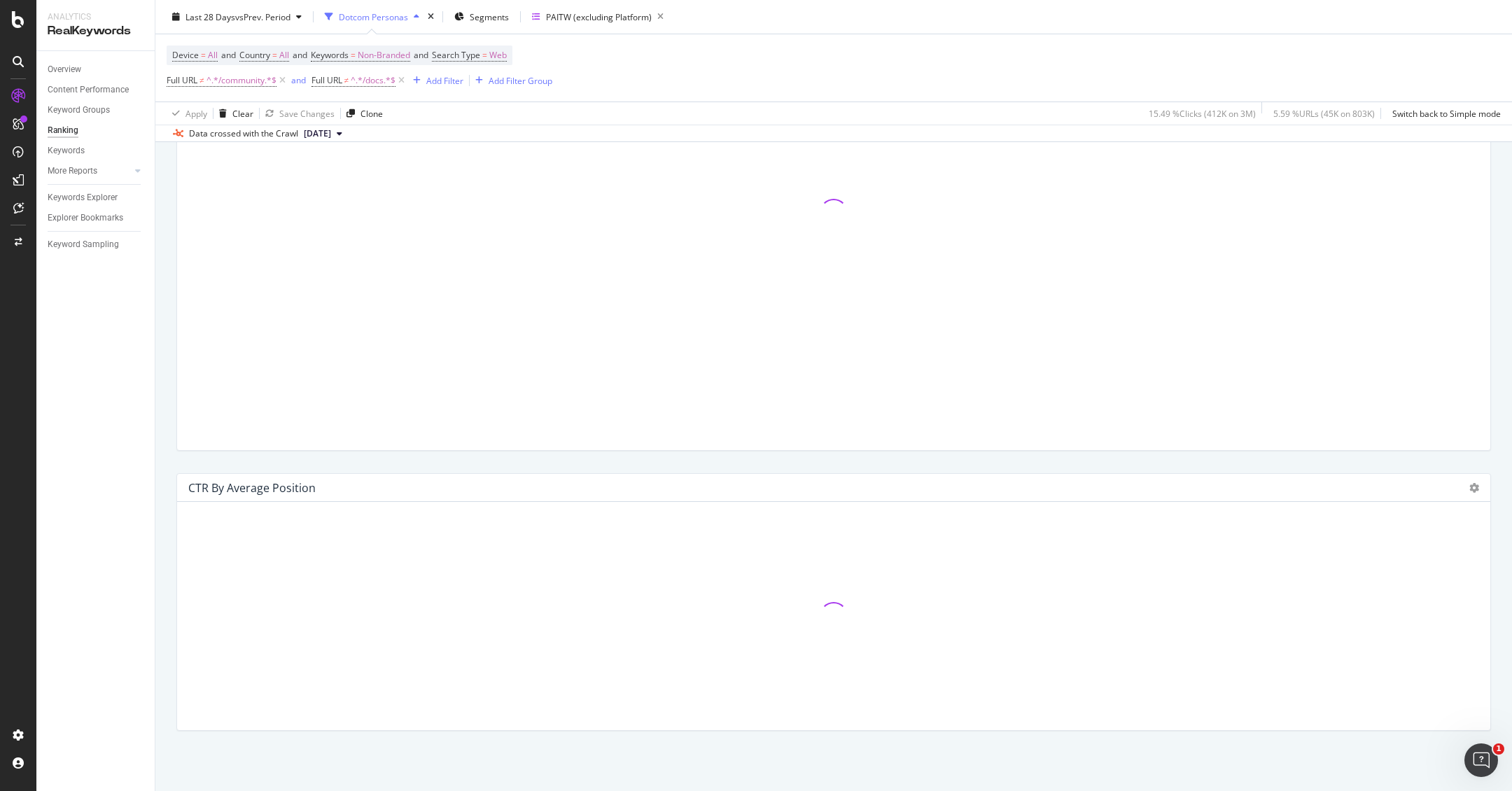
click at [380, 18] on div "Dotcom Personas" at bounding box center [373, 17] width 69 height 12
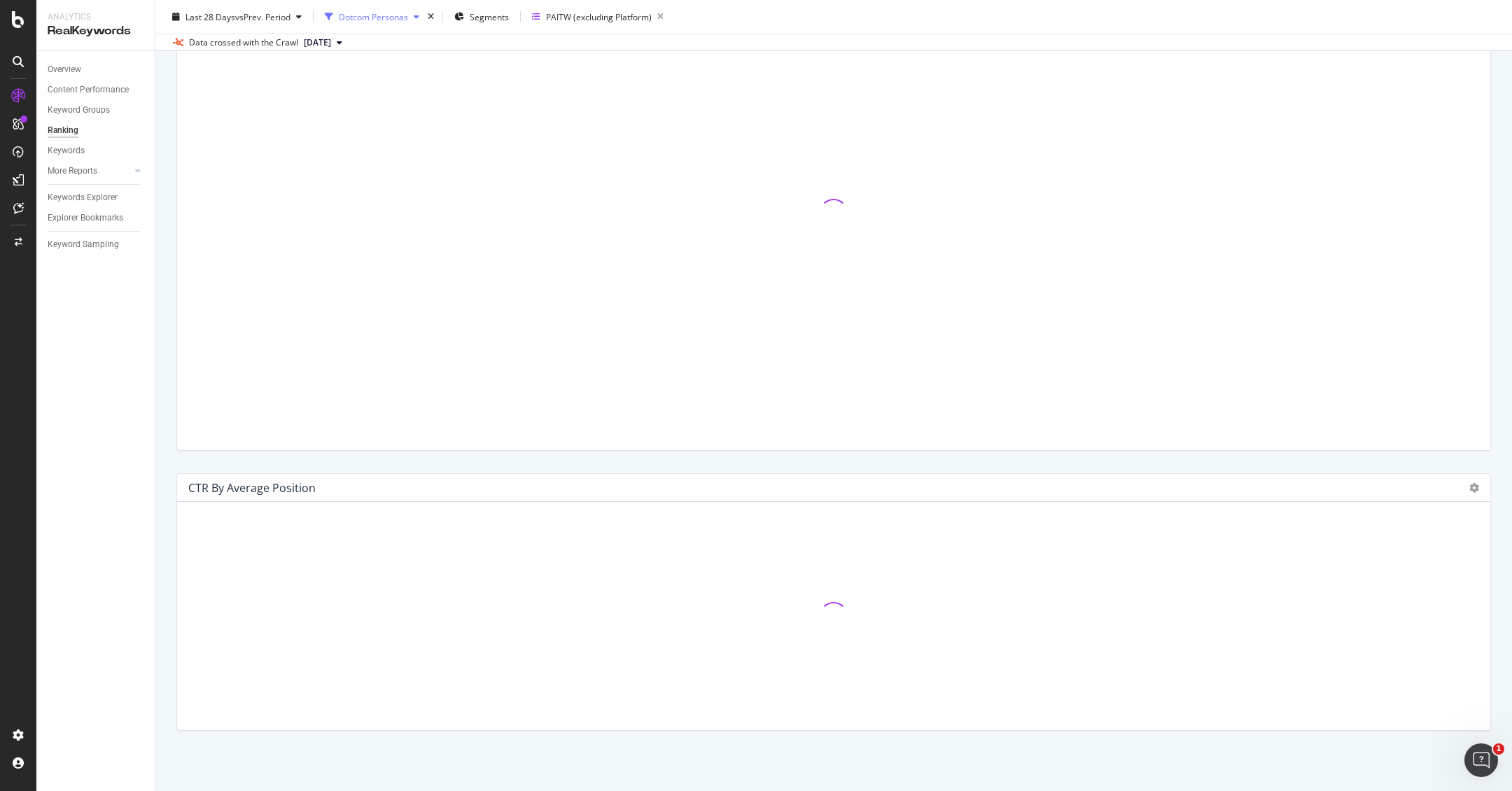
click at [378, 19] on div "Dotcom Personas" at bounding box center [373, 17] width 69 height 12
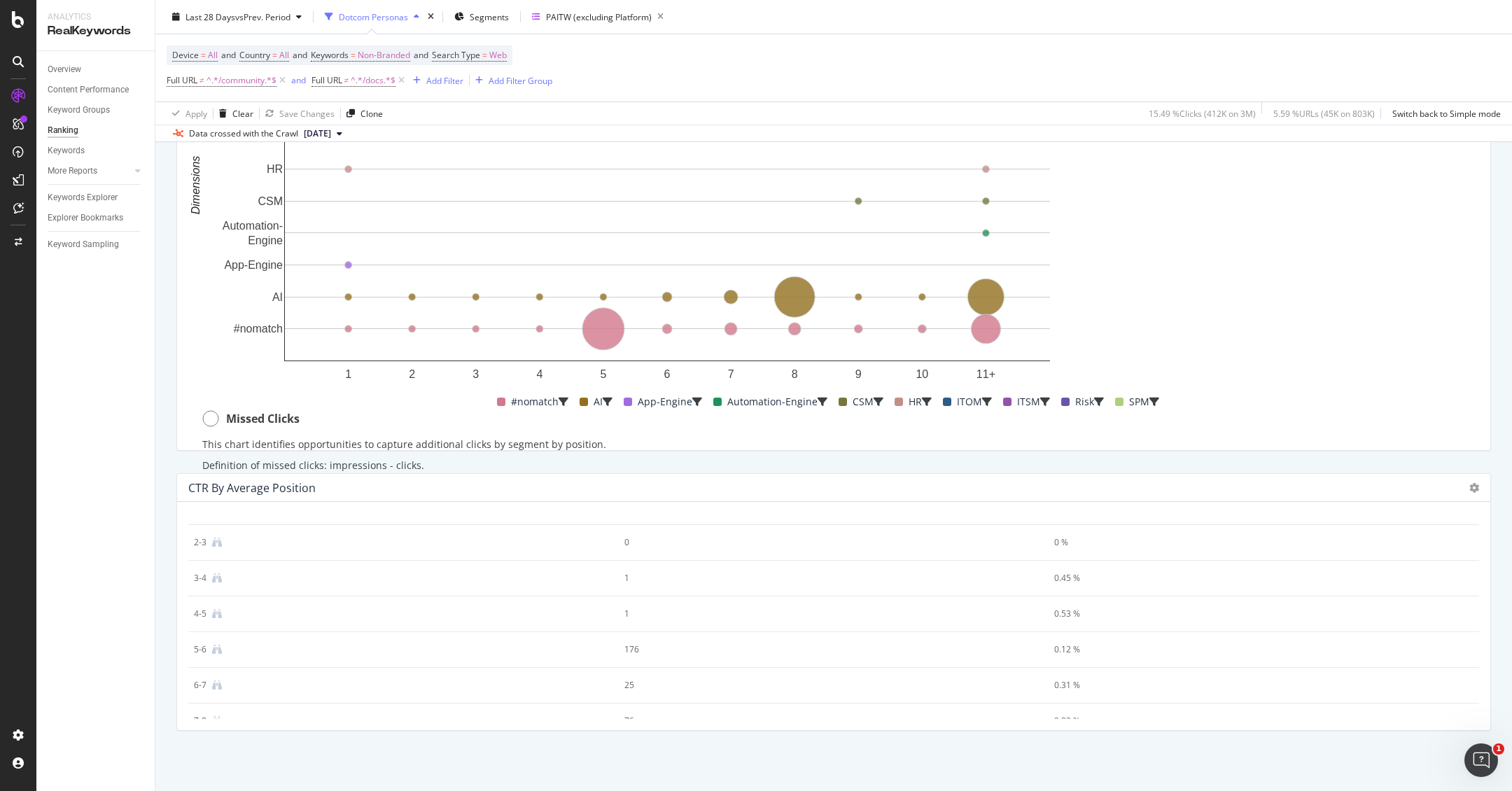
scroll to position [60, 0]
